Goal: Find contact information: Find contact information

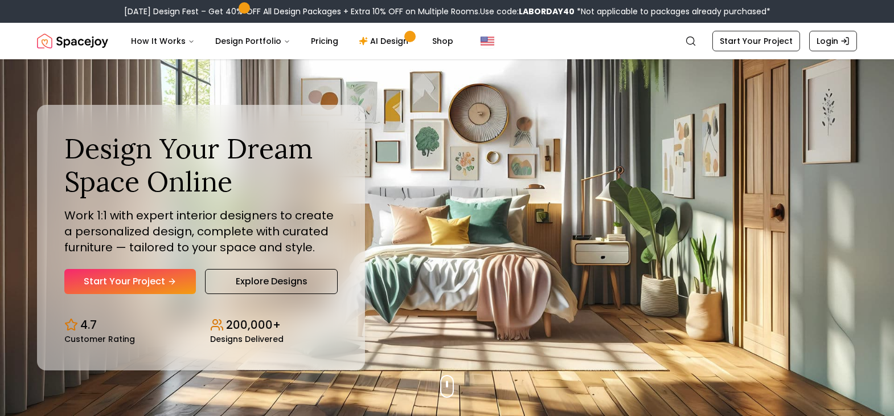
click at [596, 161] on div "Design Your Dream Space Online Work 1:1 with expert interior designers to creat…" at bounding box center [447, 237] width 875 height 357
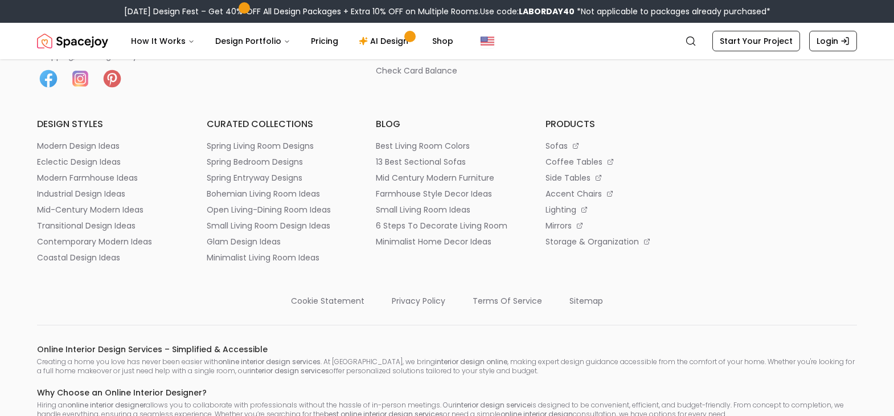
scroll to position [6126, 0]
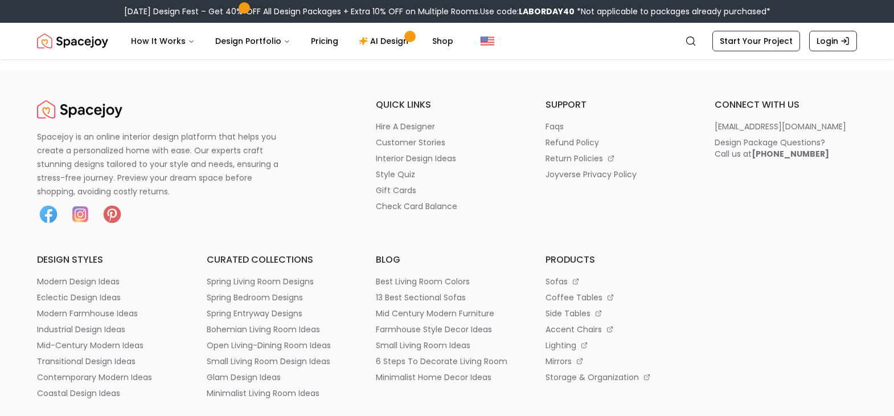
scroll to position [1195, 0]
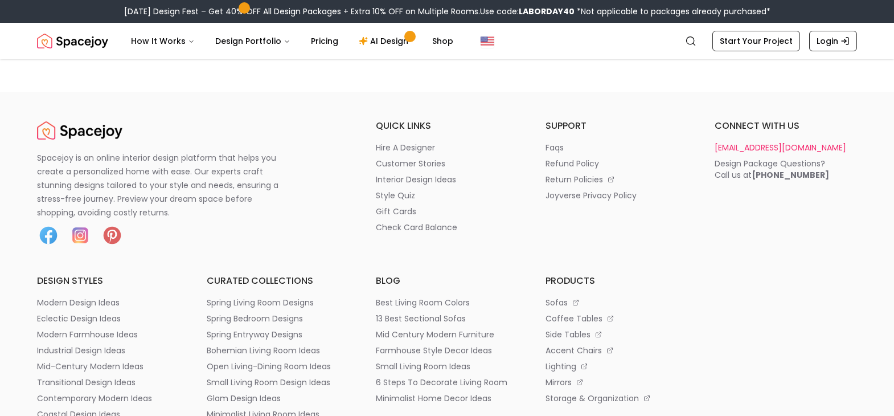
click at [766, 149] on p "[EMAIL_ADDRESS][DOMAIN_NAME]" at bounding box center [781, 147] width 132 height 11
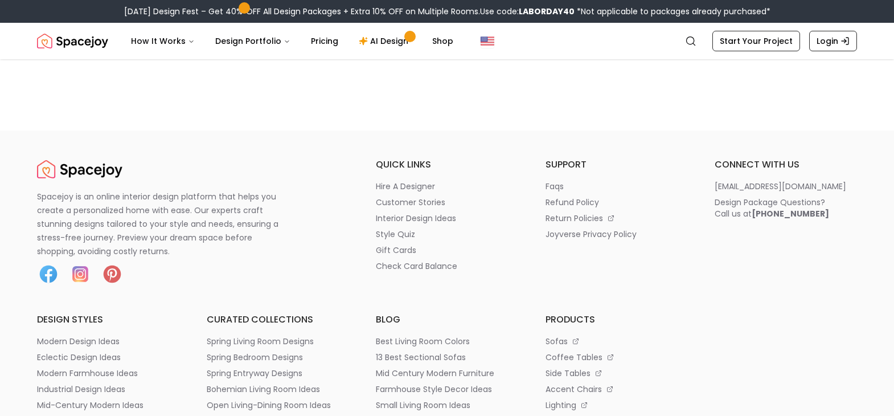
scroll to position [1150, 0]
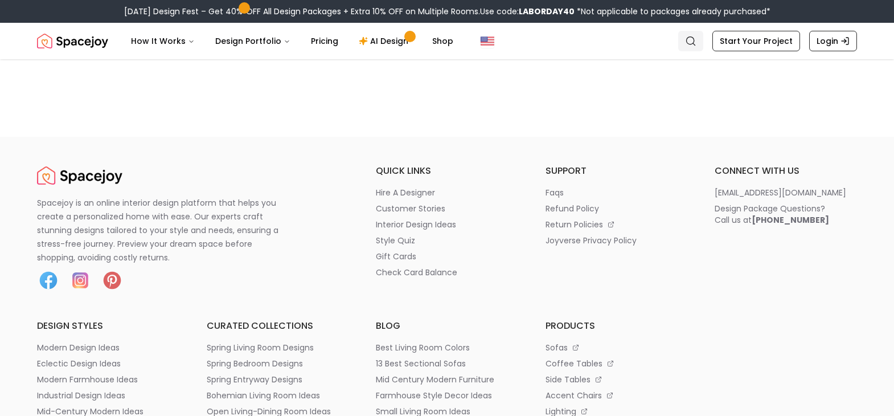
click at [691, 40] on icon "Global" at bounding box center [690, 40] width 11 height 11
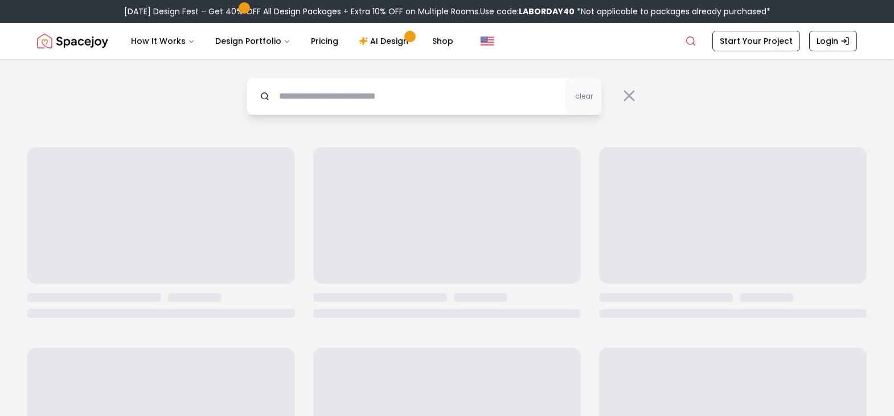
click at [402, 93] on input "text" at bounding box center [424, 96] width 355 height 38
